Goal: Information Seeking & Learning: Learn about a topic

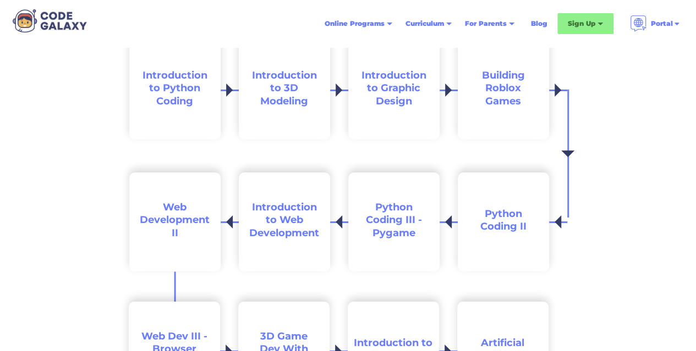
click at [174, 223] on span "Web Development II" at bounding box center [175, 220] width 70 height 38
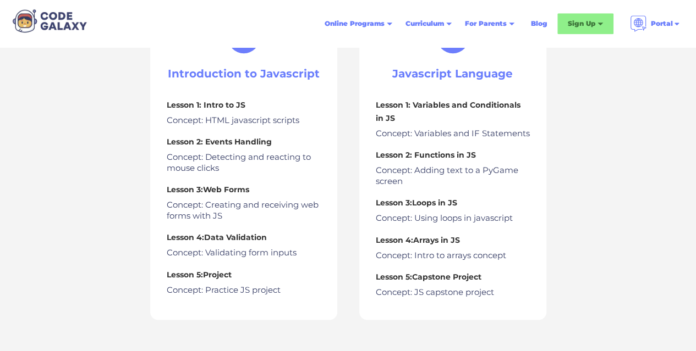
scroll to position [527, 0]
